Goal: Use online tool/utility: Utilize a website feature to perform a specific function

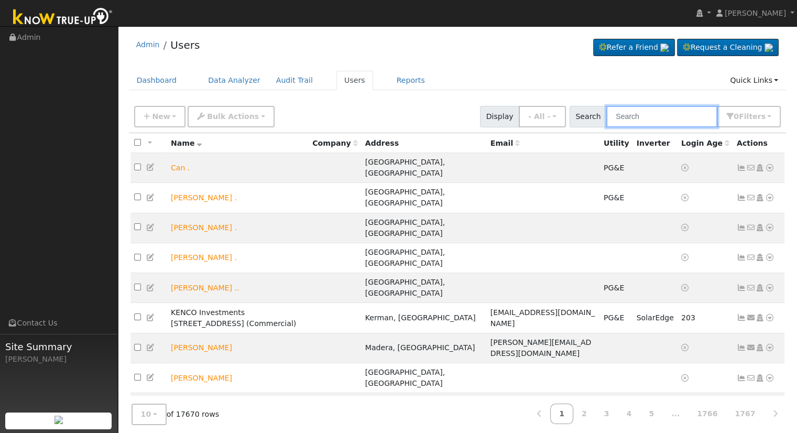
click at [645, 112] on input "text" at bounding box center [662, 116] width 111 height 21
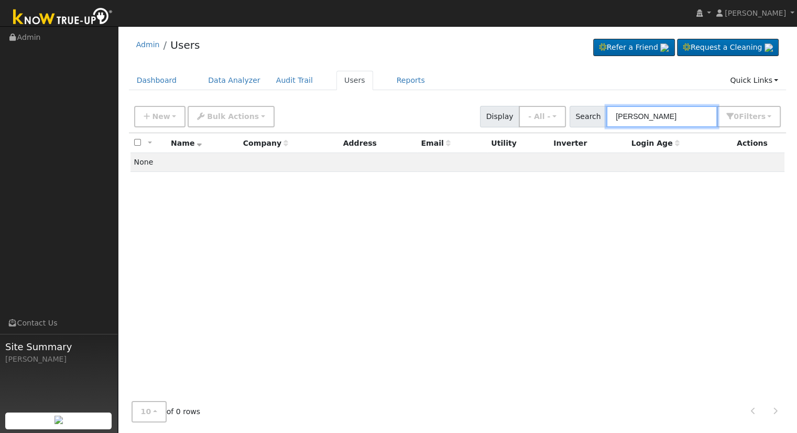
drag, startPoint x: 694, startPoint y: 117, endPoint x: 556, endPoint y: 129, distance: 137.8
click at [559, 129] on div "New Add User Quick Add Quick Connect Quick Convert Lead Bulk Actions Send Email…" at bounding box center [458, 117] width 658 height 32
type input "[PERSON_NAME]"
drag, startPoint x: 650, startPoint y: 111, endPoint x: 658, endPoint y: 110, distance: 8.5
click at [650, 111] on input "[PERSON_NAME]" at bounding box center [662, 116] width 111 height 21
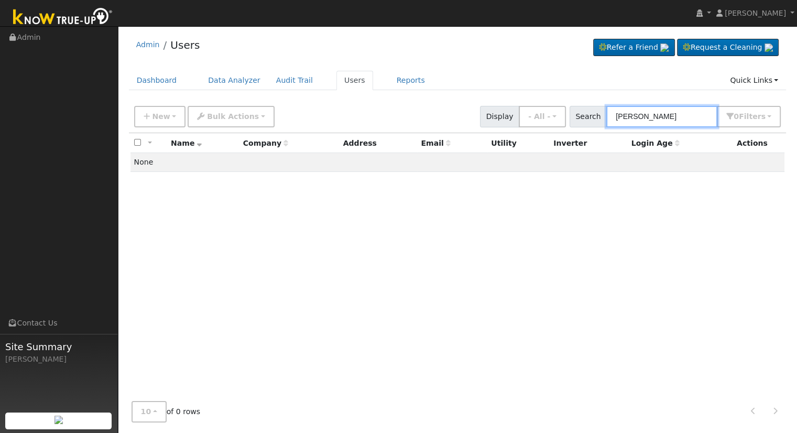
click at [659, 111] on input "[PERSON_NAME]" at bounding box center [662, 116] width 111 height 21
click at [662, 118] on input "[PERSON_NAME]" at bounding box center [662, 116] width 111 height 21
click at [680, 211] on div "All None All on page None on page Name Company Address Email Utility Inverter L…" at bounding box center [458, 263] width 658 height 260
click at [671, 116] on input "[PERSON_NAME]" at bounding box center [662, 116] width 111 height 21
drag, startPoint x: 669, startPoint y: 118, endPoint x: 597, endPoint y: 122, distance: 71.9
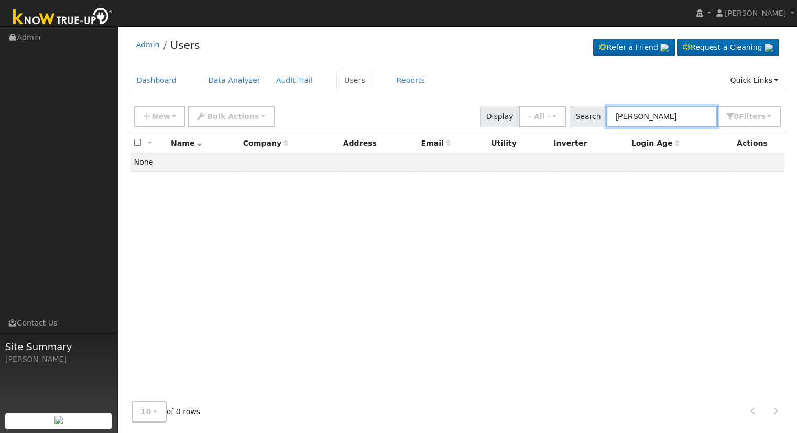
click at [597, 122] on div "Search mark gio 0 Filter s My accounts Role Show - All - Show Leads Admin Billi…" at bounding box center [676, 116] width 212 height 21
type input "[PERSON_NAME]"
click at [153, 120] on span "New" at bounding box center [161, 116] width 18 height 8
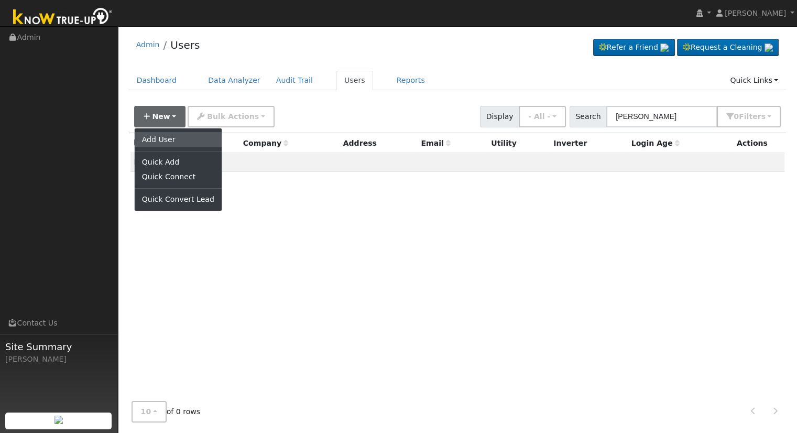
click at [169, 138] on link "Add User" at bounding box center [178, 139] width 87 height 15
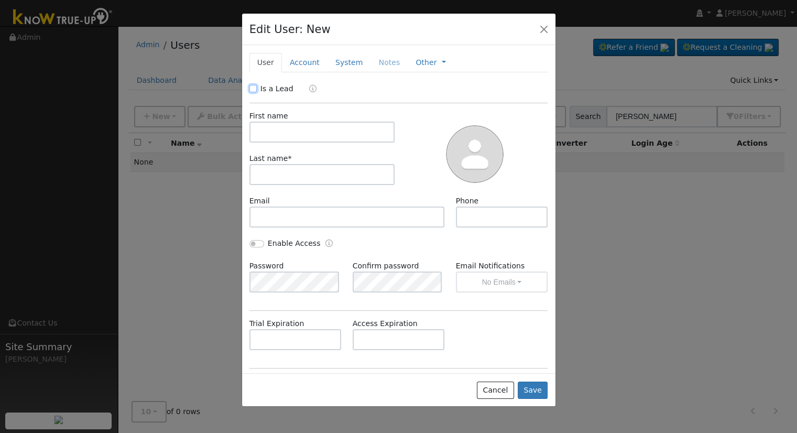
click at [253, 89] on input "Is a Lead" at bounding box center [253, 88] width 7 height 7
checkbox input "true"
click at [267, 132] on input "text" at bounding box center [323, 132] width 146 height 21
type input "Mark"
type input "[PERSON_NAME]"
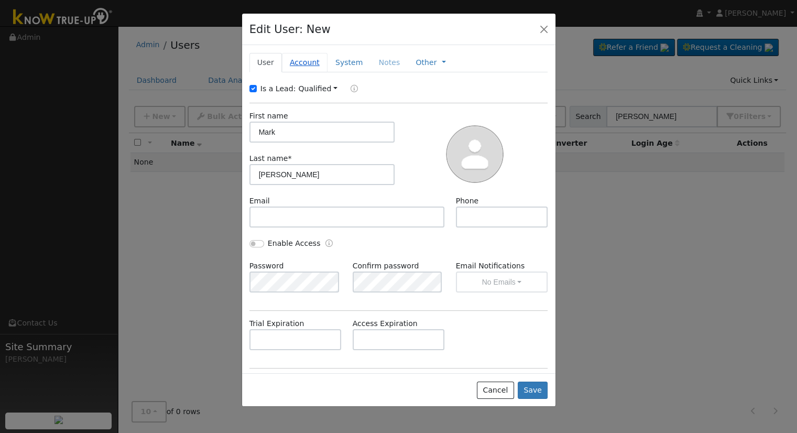
click at [300, 58] on link "Account" at bounding box center [305, 62] width 46 height 19
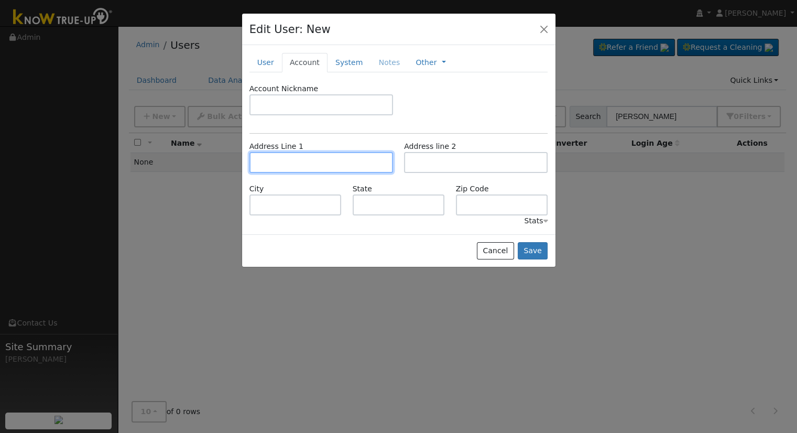
click at [317, 161] on input "text" at bounding box center [322, 162] width 144 height 21
type input "[STREET_ADDRESS]"
type input "[GEOGRAPHIC_DATA]"
type input "CA"
type input "93704"
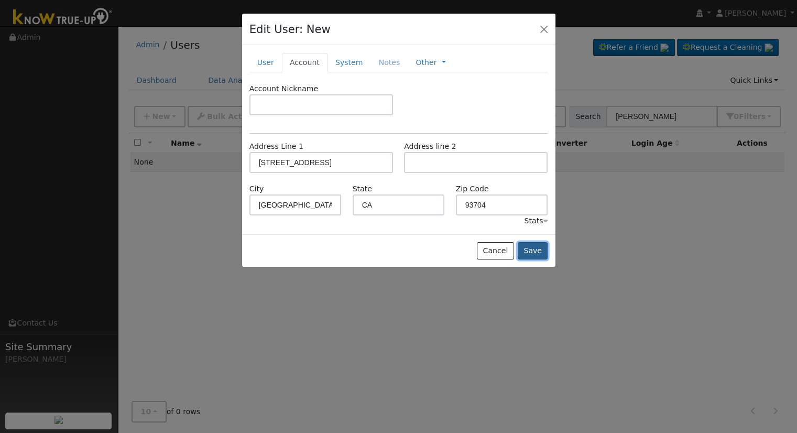
click at [538, 250] on button "Save" at bounding box center [533, 251] width 30 height 18
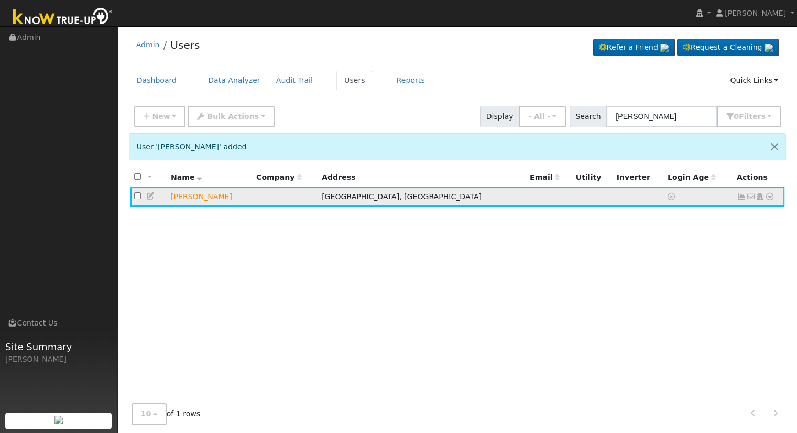
click at [772, 195] on icon at bounding box center [769, 196] width 9 height 7
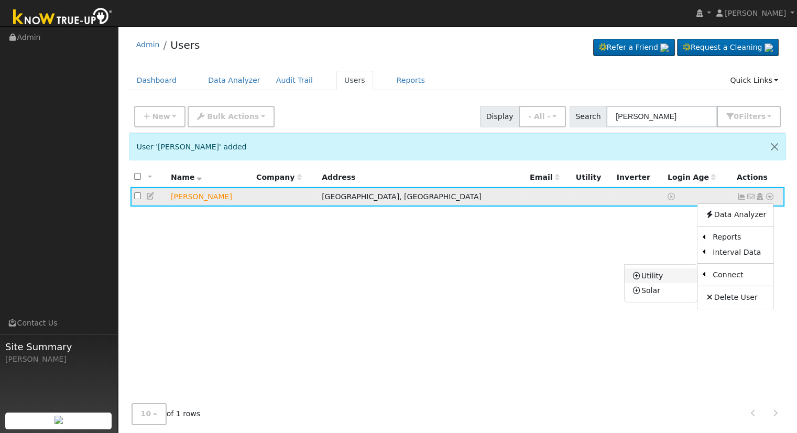
click at [675, 277] on link "Utility" at bounding box center [661, 275] width 73 height 15
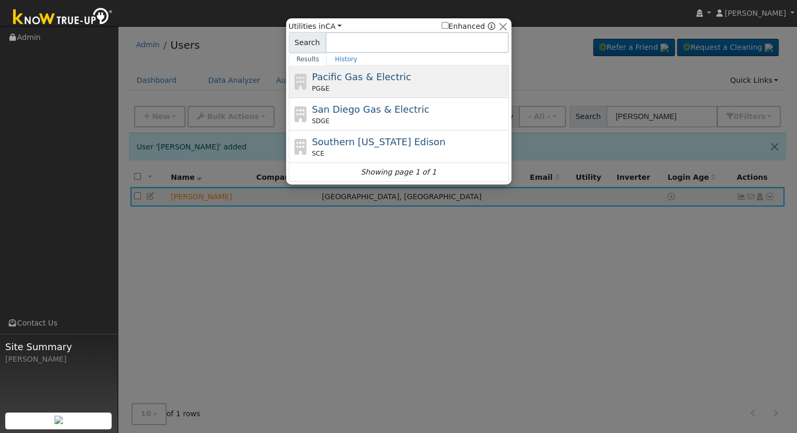
click at [363, 82] on span "Pacific Gas & Electric" at bounding box center [361, 76] width 99 height 11
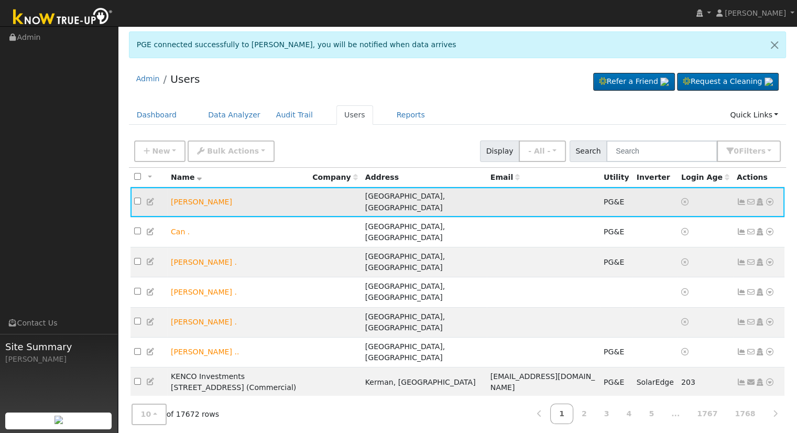
click at [769, 198] on icon at bounding box center [769, 201] width 9 height 7
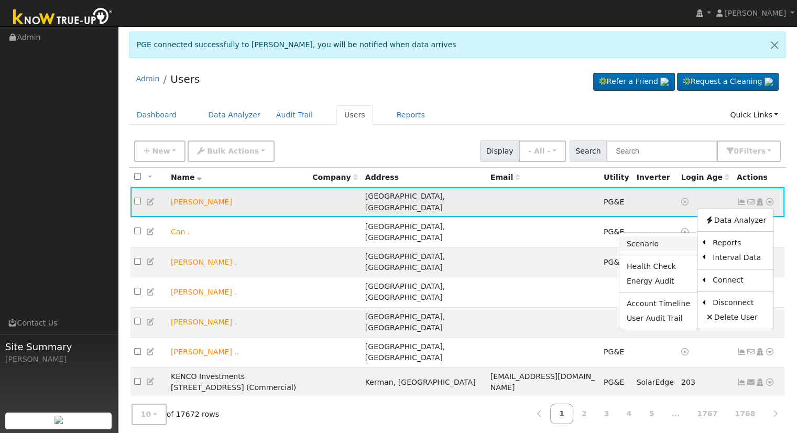
click at [670, 241] on link "Scenario" at bounding box center [659, 243] width 78 height 15
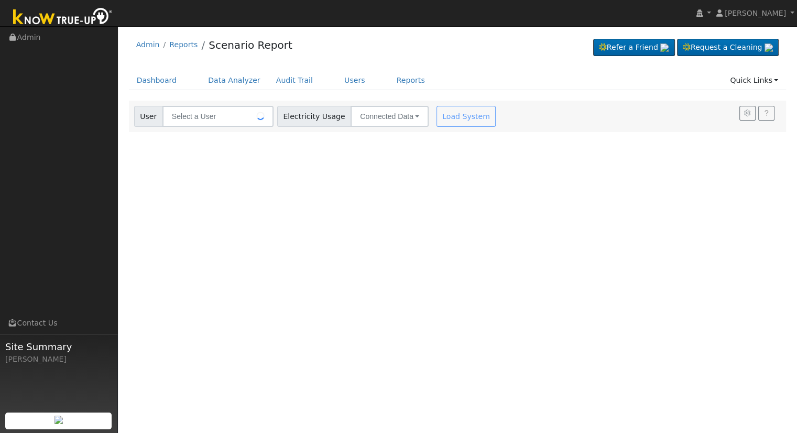
type input "[PERSON_NAME]"
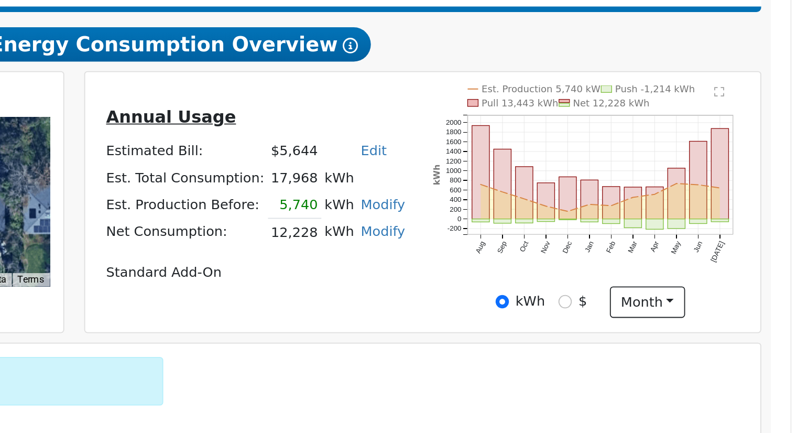
scroll to position [110, 0]
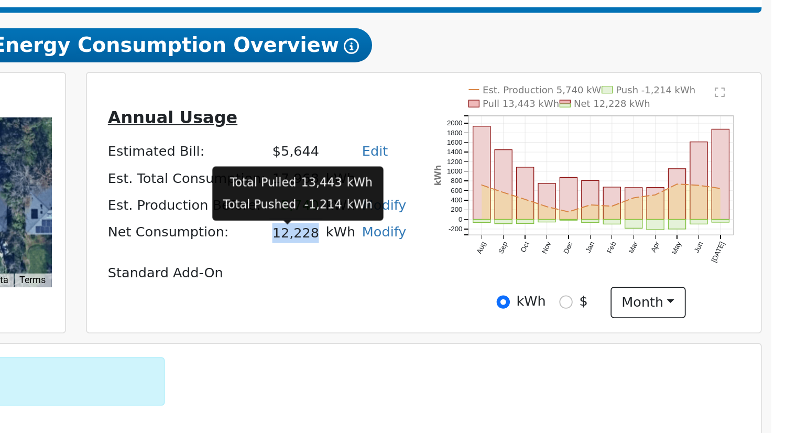
drag, startPoint x: 510, startPoint y: 219, endPoint x: 532, endPoint y: 221, distance: 21.6
click at [532, 221] on td "12,228" at bounding box center [524, 217] width 29 height 15
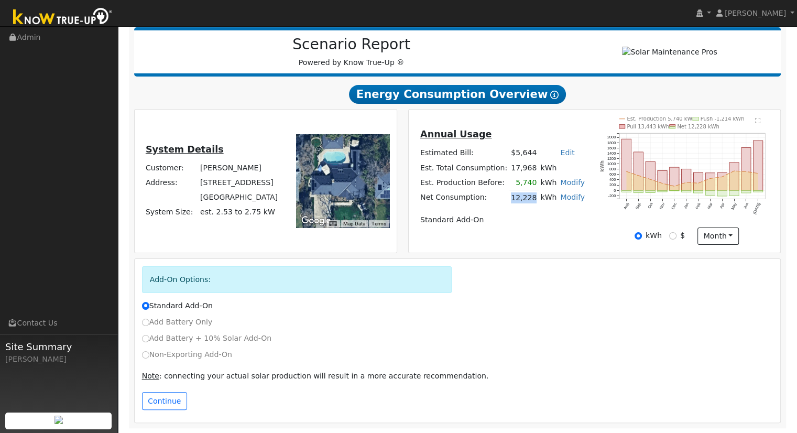
scroll to position [134, 0]
click at [483, 214] on td "Standard Add-On" at bounding box center [502, 219] width 168 height 15
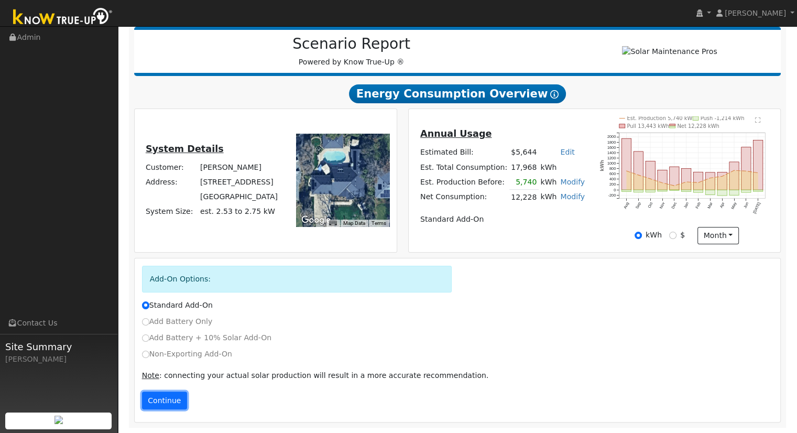
click at [159, 397] on button "Continue" at bounding box center [164, 401] width 45 height 18
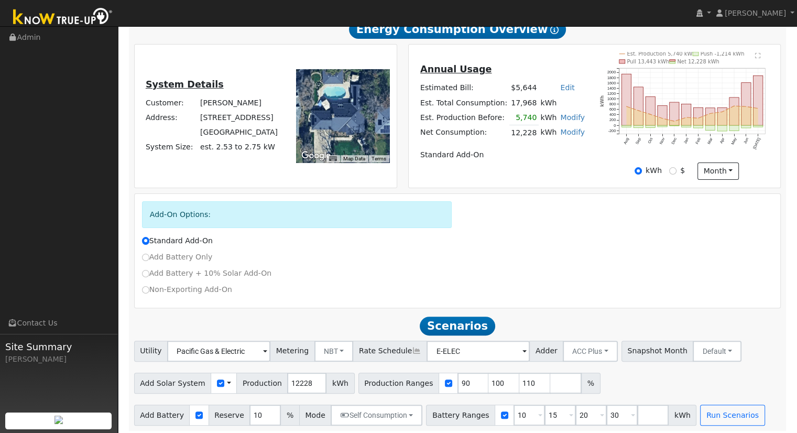
scroll to position [202, 0]
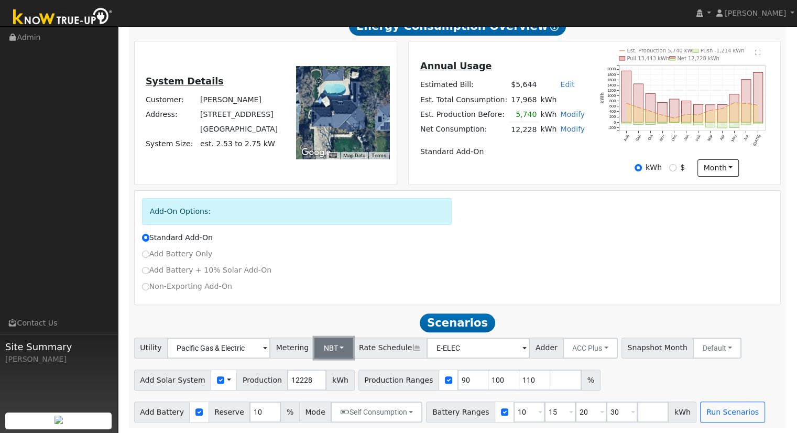
click at [321, 350] on button "NBT" at bounding box center [334, 348] width 39 height 21
click at [329, 367] on link "NEM" at bounding box center [342, 371] width 73 height 15
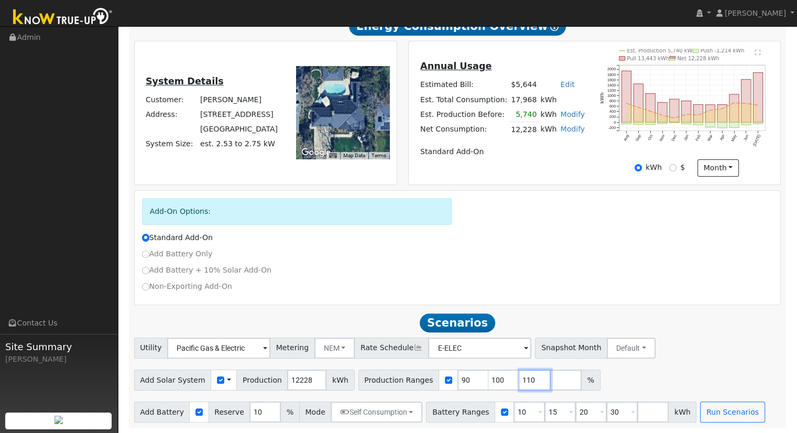
click at [520, 380] on input "110" at bounding box center [535, 380] width 31 height 21
type input "1"
type input "99.4275433"
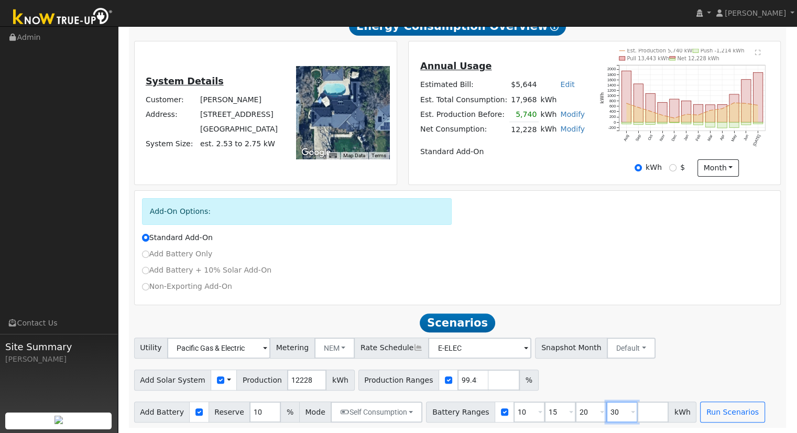
click at [607, 409] on input "30" at bounding box center [622, 412] width 31 height 21
type input "3"
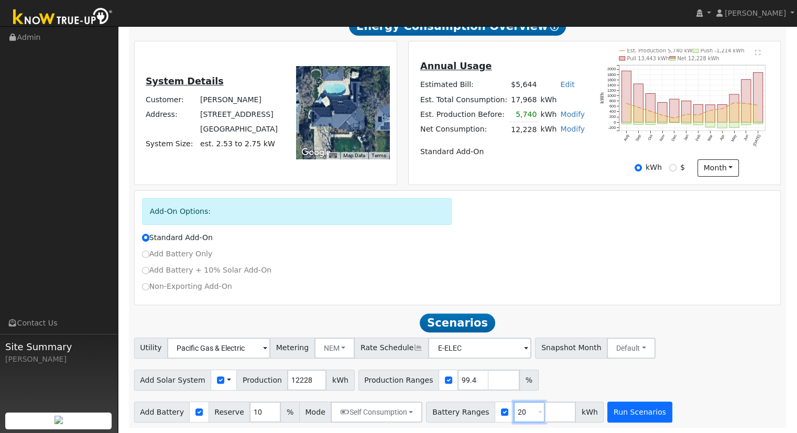
type input "20"
click at [608, 415] on button "Run Scenarios" at bounding box center [640, 412] width 64 height 21
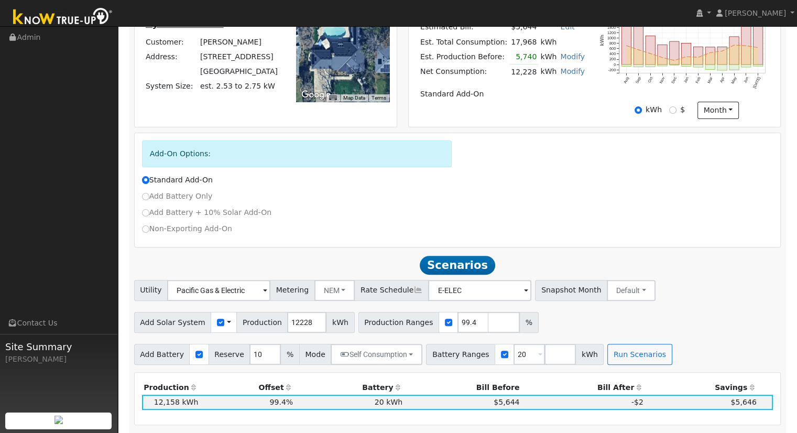
scroll to position [221, 0]
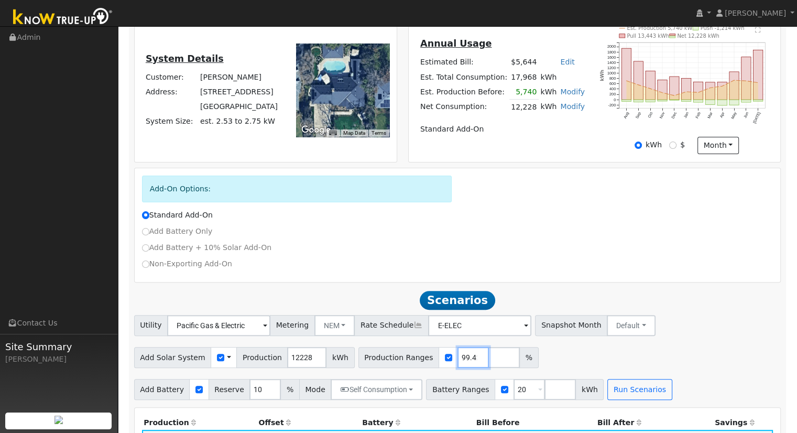
click at [458, 362] on input "99.4275433" at bounding box center [473, 357] width 31 height 21
type input "101.07949"
click at [625, 395] on button "Run Scenarios" at bounding box center [640, 389] width 64 height 21
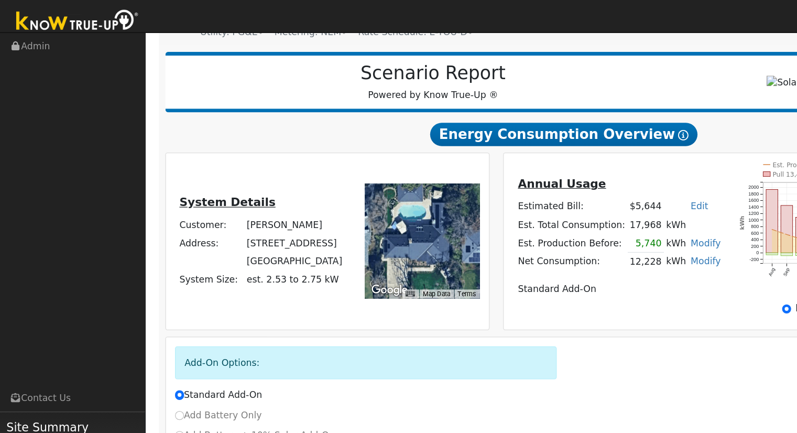
scroll to position [114, 0]
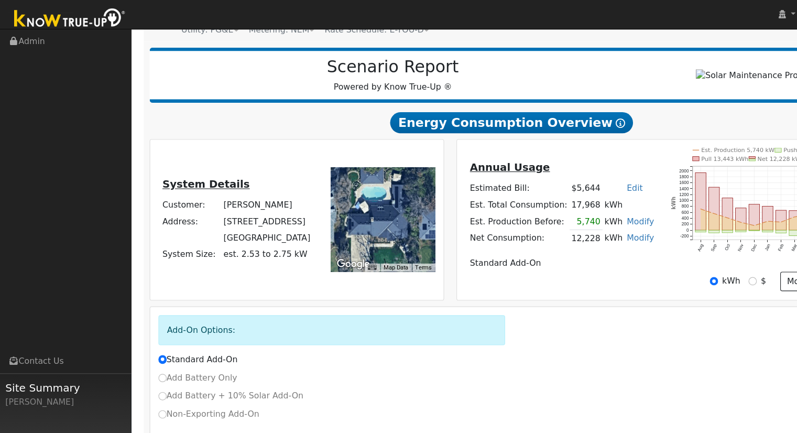
click at [544, 189] on td "kWh" at bounding box center [563, 183] width 48 height 15
